Goal: Transaction & Acquisition: Purchase product/service

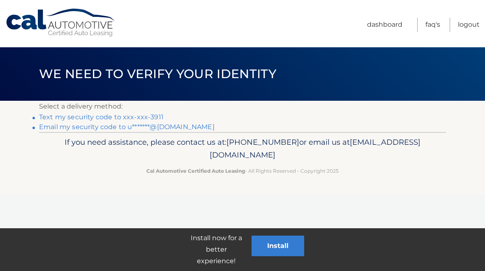
click at [153, 116] on link "Text my security code to xxx-xxx-3911" at bounding box center [101, 117] width 124 height 8
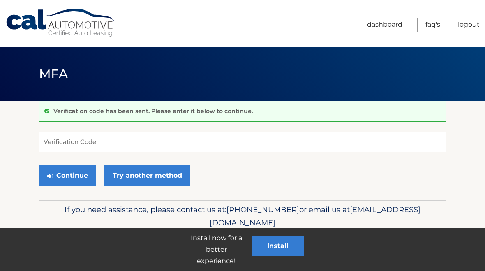
click at [159, 137] on input "Verification Code" at bounding box center [242, 141] width 407 height 21
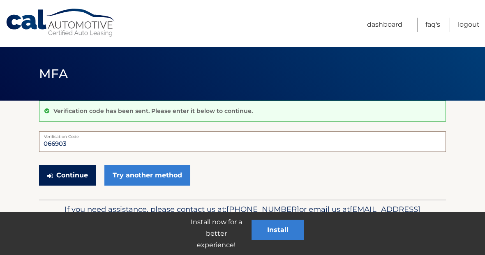
type input "066903"
click at [71, 175] on button "Continue" at bounding box center [67, 175] width 57 height 21
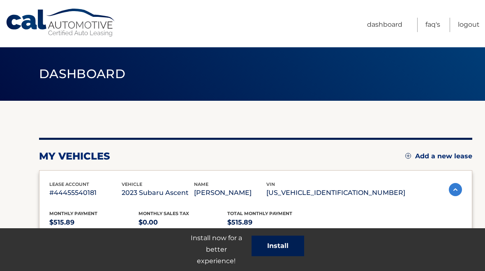
click at [280, 244] on button "Install" at bounding box center [277, 245] width 53 height 21
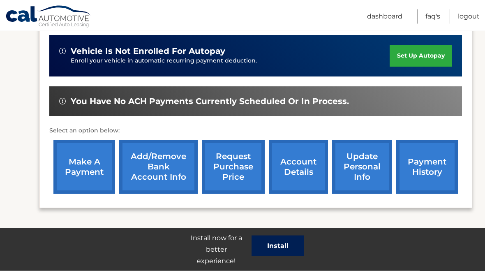
scroll to position [225, 0]
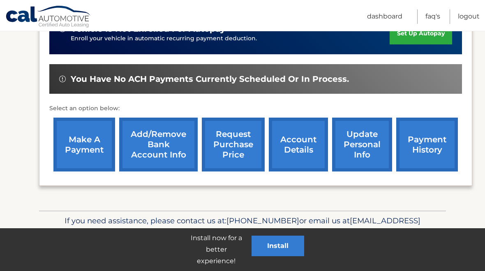
click at [81, 142] on link "make a payment" at bounding box center [84, 144] width 62 height 54
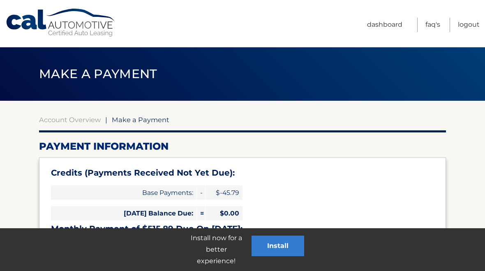
select select "ZTRhYTAzN2EtMjk3NC00MjliLTgyOWQtZGRlZjMzZjI0ZjAx"
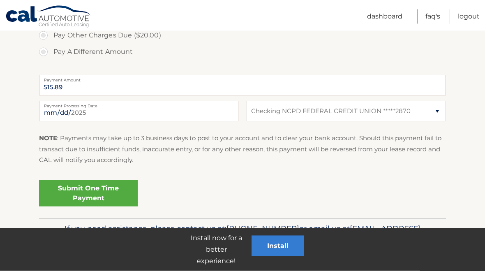
scroll to position [383, 0]
click at [92, 184] on link "Submit One Time Payment" at bounding box center [88, 192] width 99 height 26
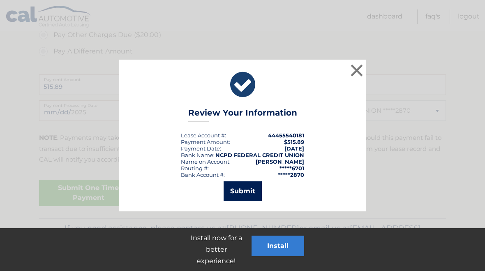
click at [242, 191] on button "Submit" at bounding box center [242, 191] width 38 height 20
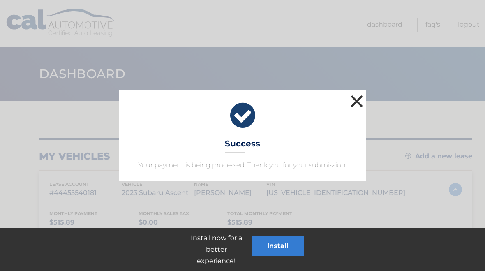
click at [356, 100] on button "×" at bounding box center [356, 101] width 16 height 16
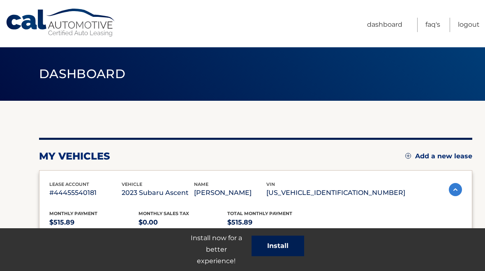
click at [278, 246] on button "Install" at bounding box center [277, 245] width 53 height 21
click at [382, 27] on link "Dashboard" at bounding box center [384, 25] width 35 height 14
click at [70, 26] on link "Cal Automotive" at bounding box center [60, 22] width 111 height 29
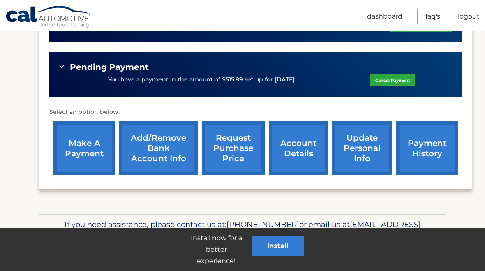
scroll to position [240, 0]
